Goal: Navigation & Orientation: Understand site structure

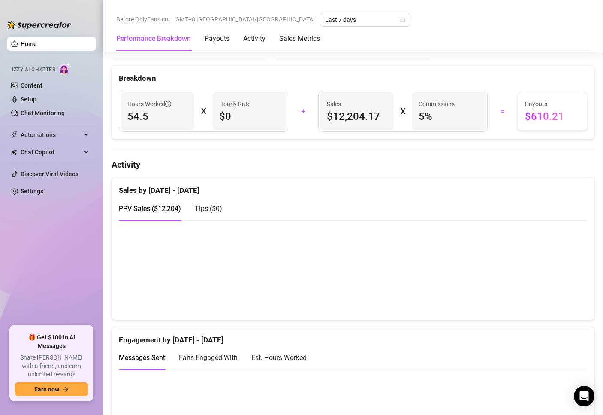
scroll to position [429, 0]
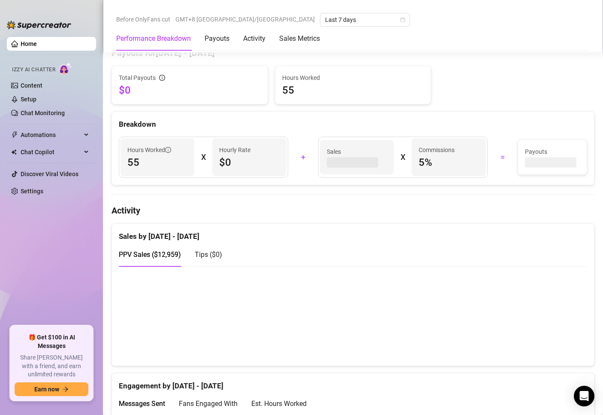
scroll to position [300, 0]
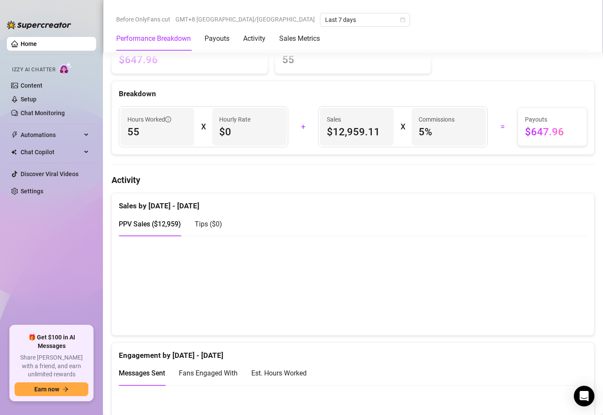
click at [376, 34] on div "Performance Breakdown Payouts Activity Sales Metrics" at bounding box center [353, 39] width 474 height 24
click at [384, 312] on canvas at bounding box center [349, 285] width 461 height 86
click at [439, 245] on canvas at bounding box center [349, 285] width 461 height 86
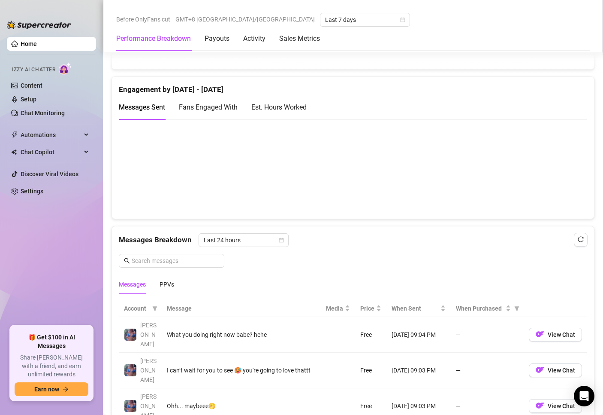
scroll to position [472, 0]
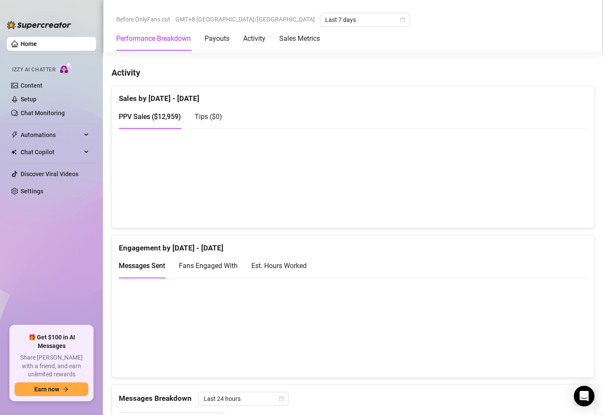
scroll to position [451, 0]
